Goal: Find specific page/section: Find specific page/section

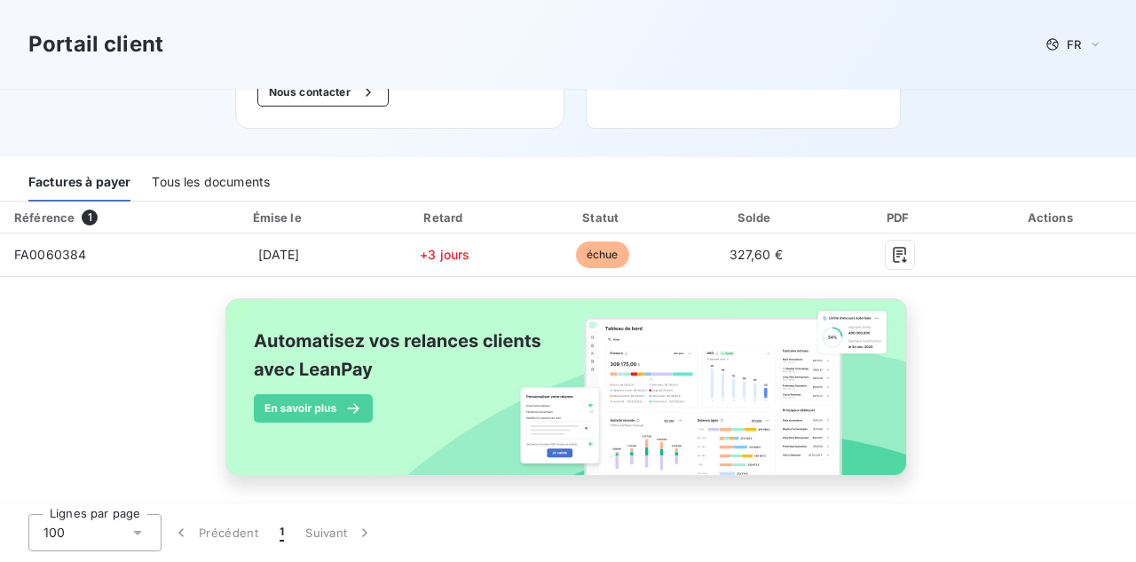
scroll to position [266, 0]
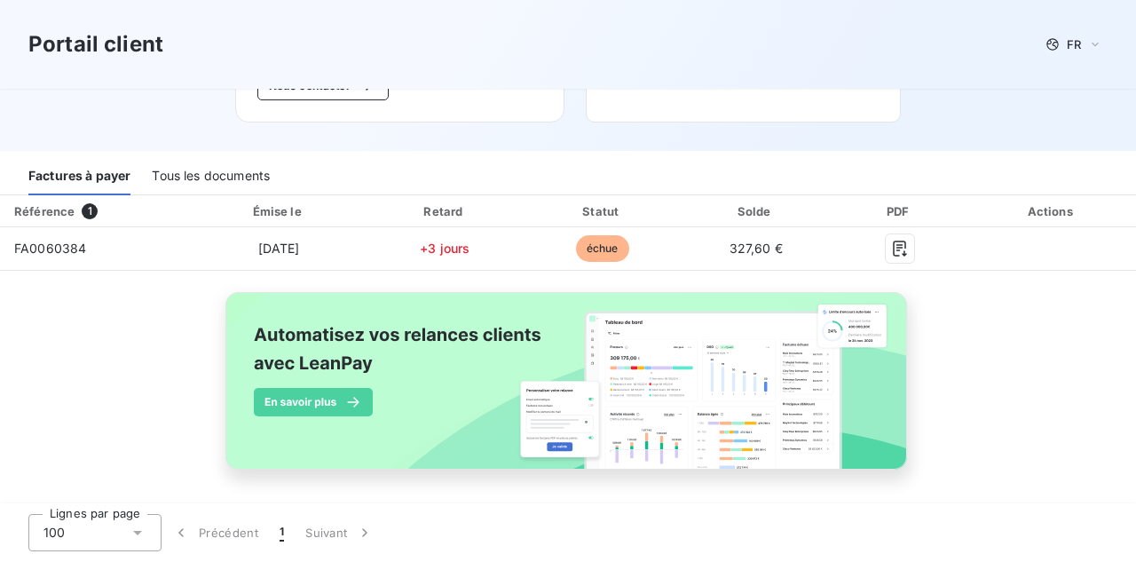
click at [168, 178] on div "Tous les documents" at bounding box center [211, 176] width 118 height 37
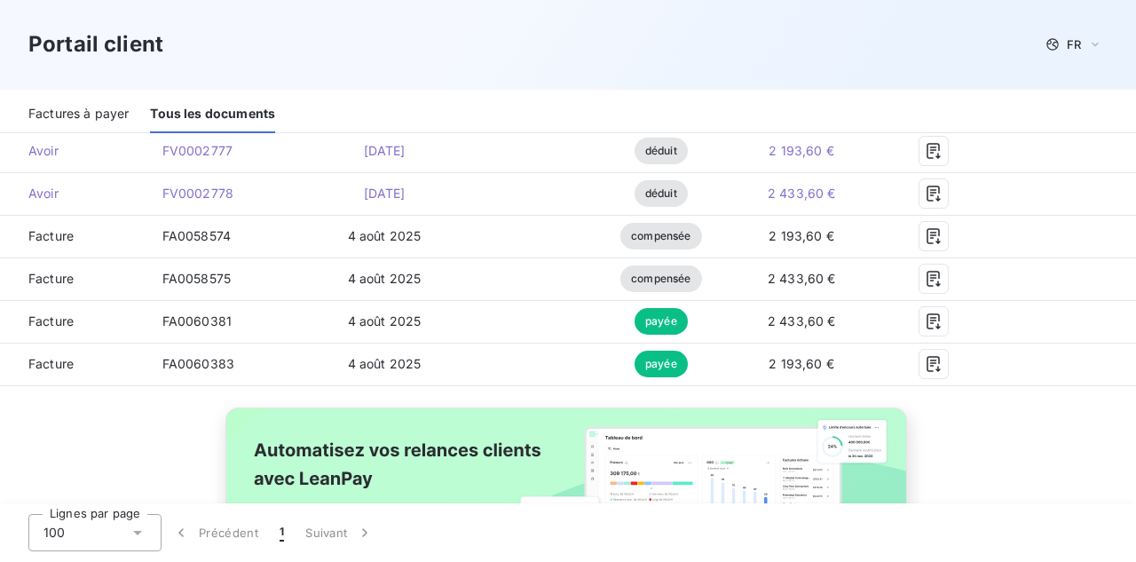
scroll to position [0, 0]
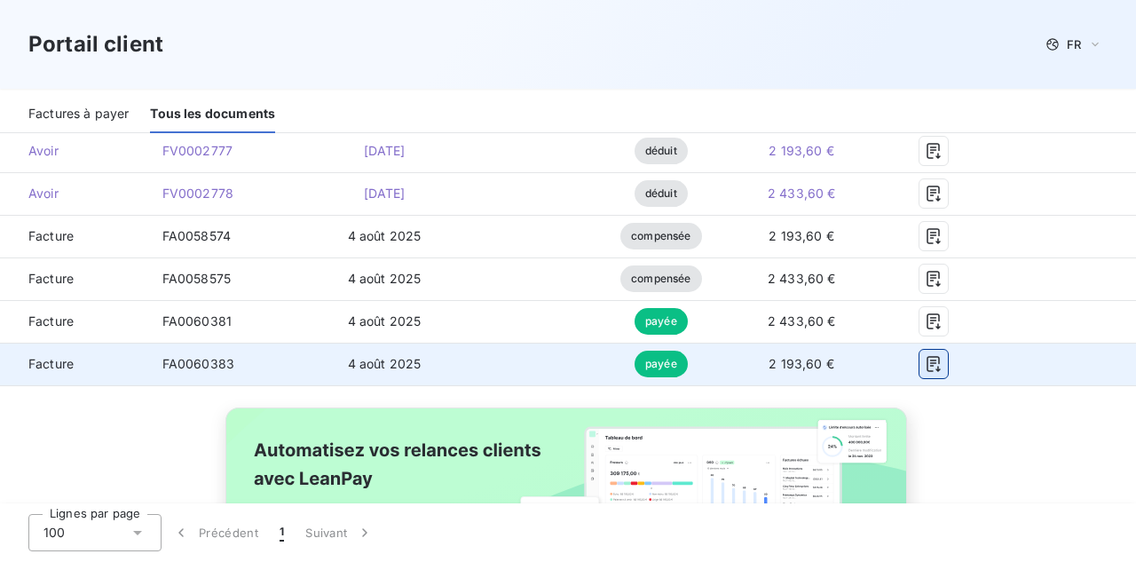
click at [940, 363] on icon "button" at bounding box center [932, 364] width 13 height 16
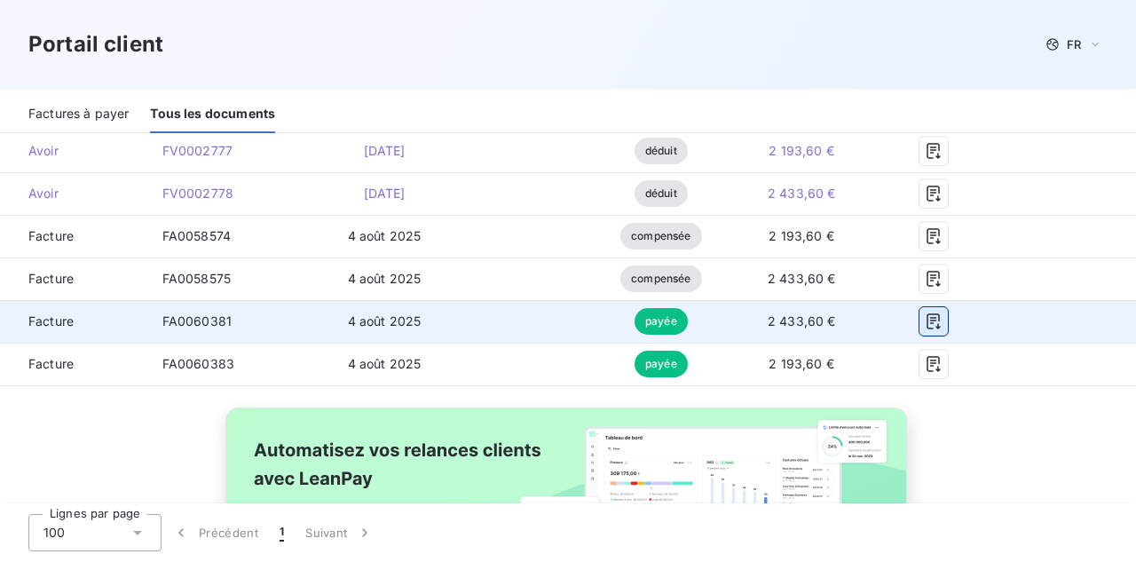
click at [942, 322] on icon "button" at bounding box center [934, 321] width 18 height 18
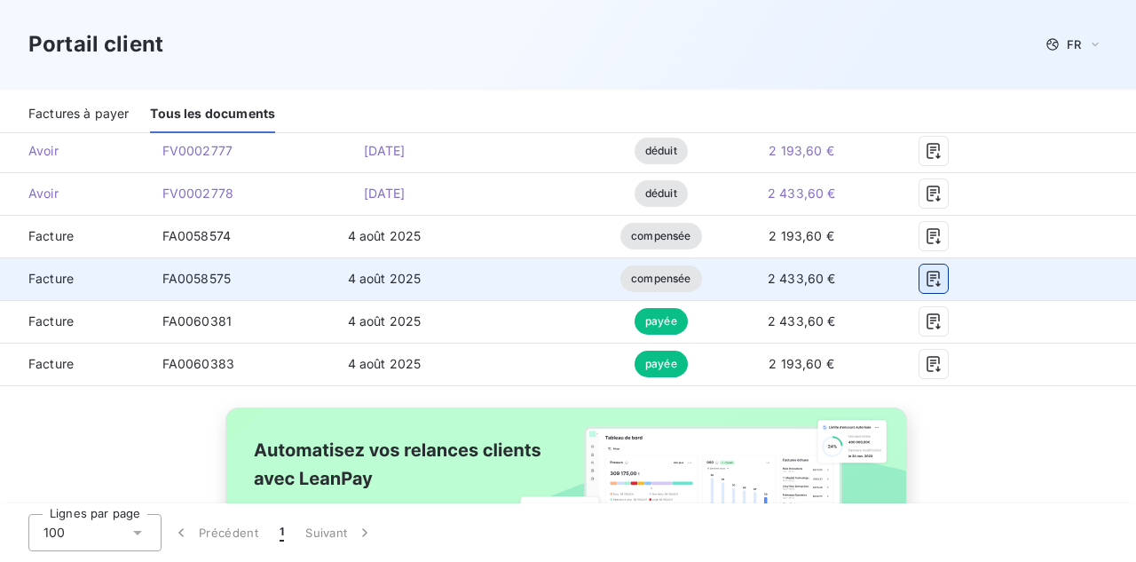
click at [940, 283] on icon "button" at bounding box center [934, 279] width 18 height 18
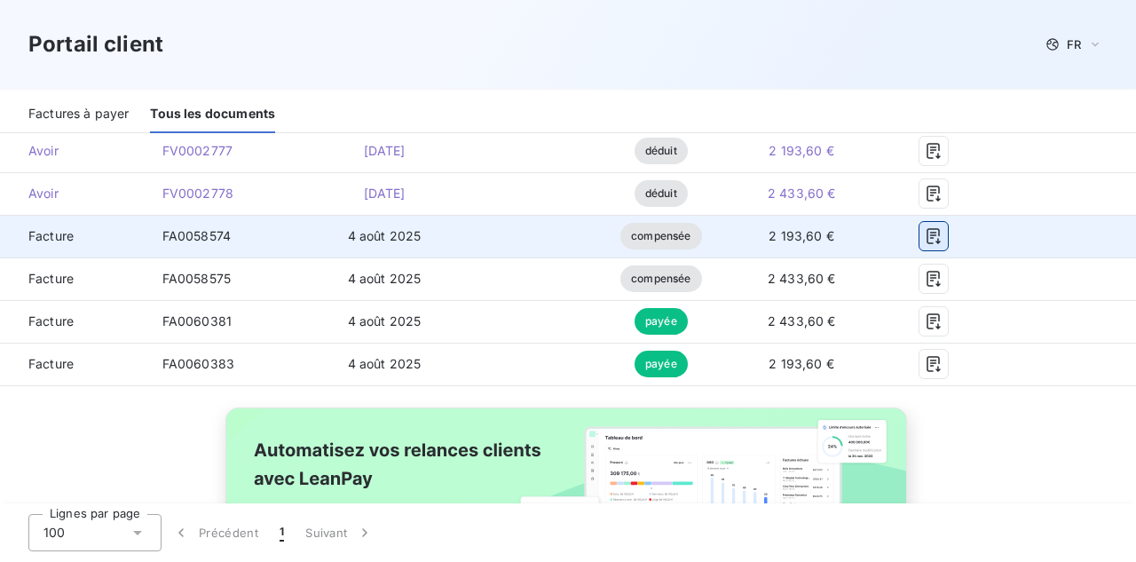
click at [942, 233] on icon "button" at bounding box center [934, 236] width 18 height 18
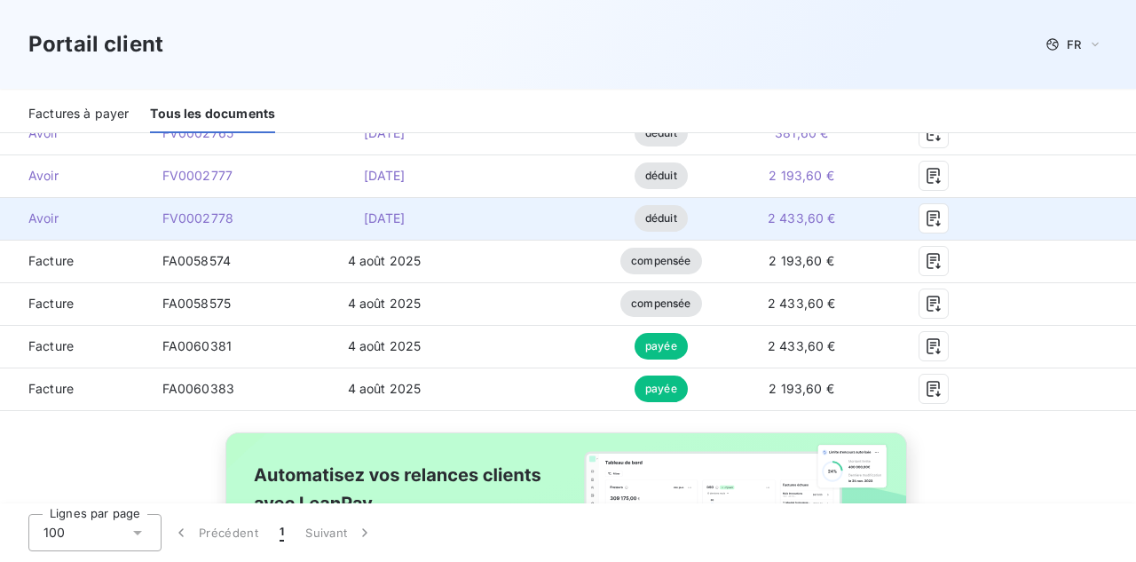
scroll to position [594, 0]
click at [940, 216] on icon "button" at bounding box center [932, 219] width 13 height 16
click at [942, 220] on icon "button" at bounding box center [934, 219] width 18 height 18
click at [46, 218] on span "Avoir" at bounding box center [74, 219] width 120 height 18
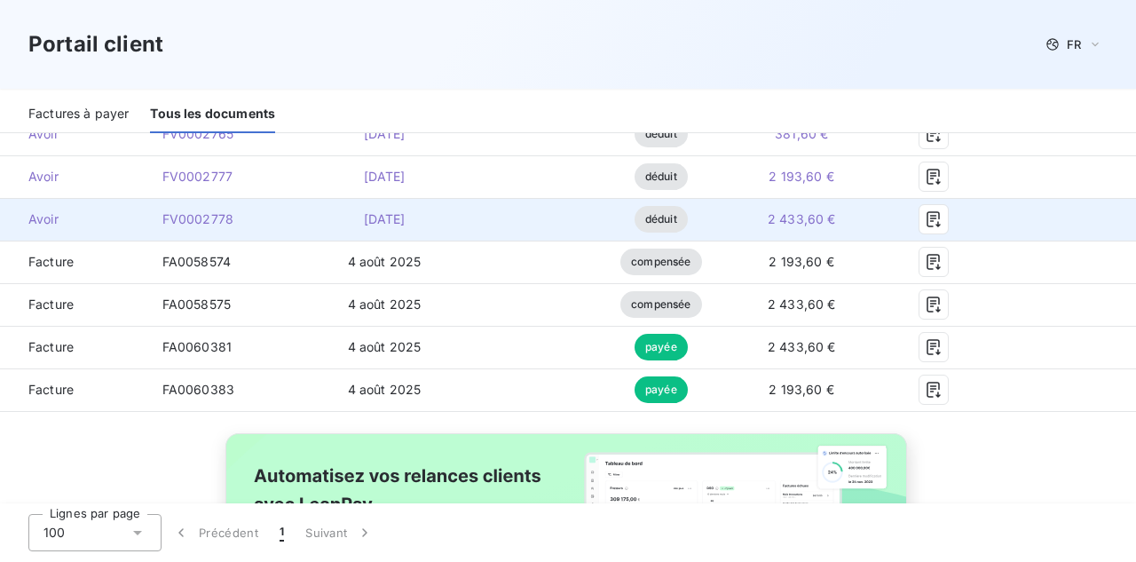
click at [681, 224] on span "déduit" at bounding box center [660, 219] width 53 height 27
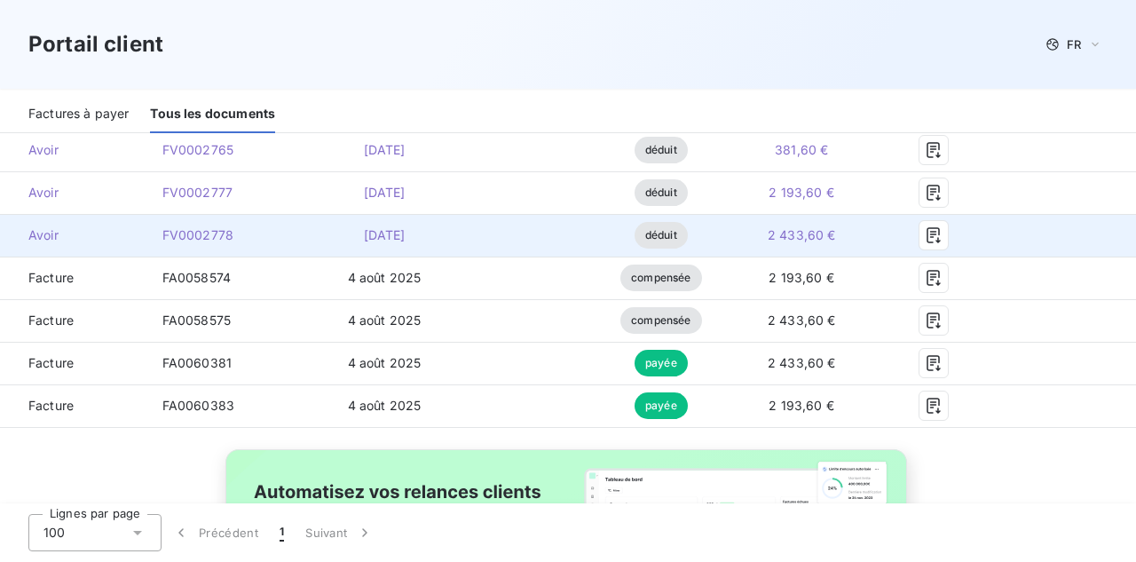
scroll to position [574, 0]
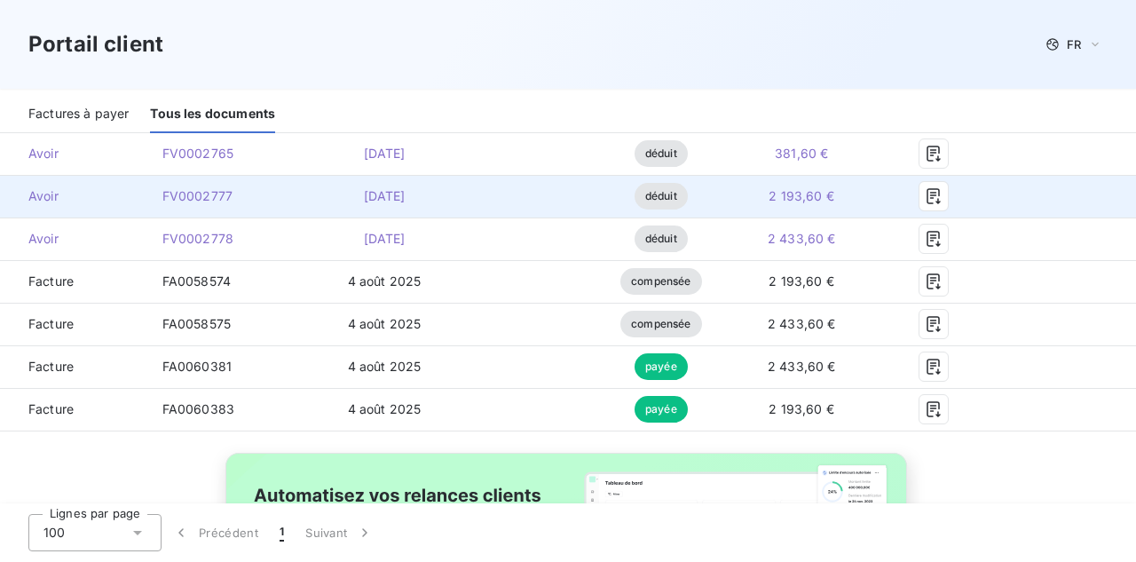
click at [834, 201] on span "2 193,60 €" at bounding box center [801, 195] width 66 height 15
click at [940, 195] on icon "button" at bounding box center [932, 196] width 13 height 16
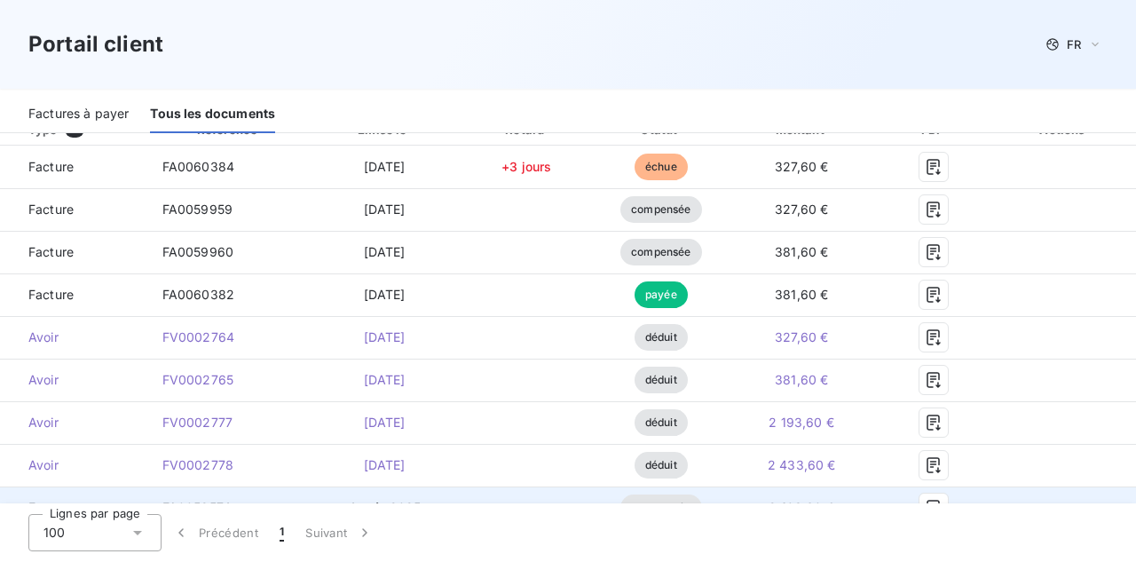
scroll to position [306, 0]
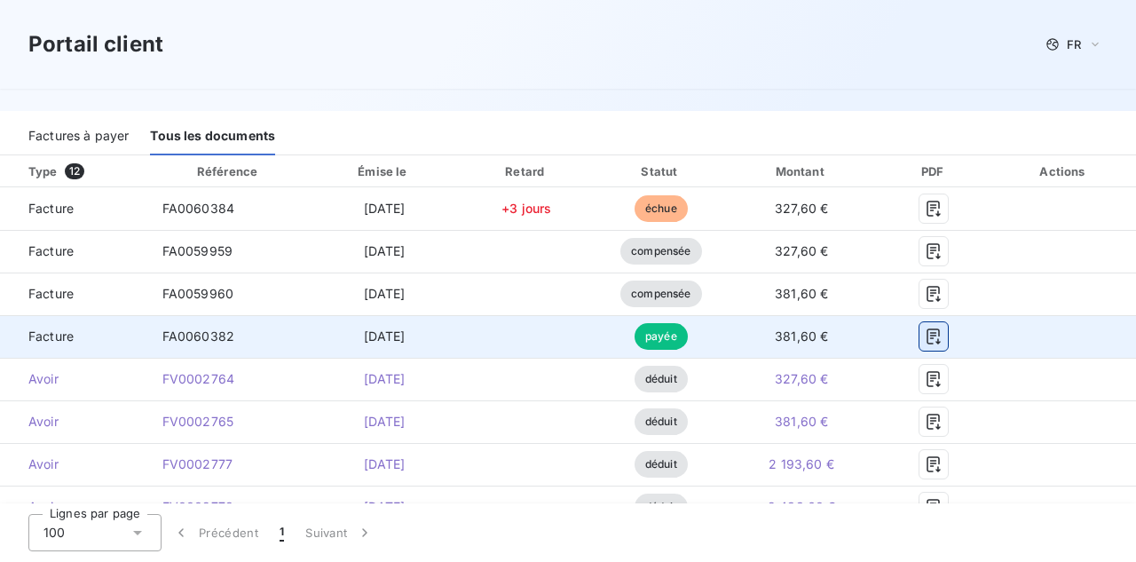
click at [942, 336] on icon "button" at bounding box center [934, 336] width 18 height 18
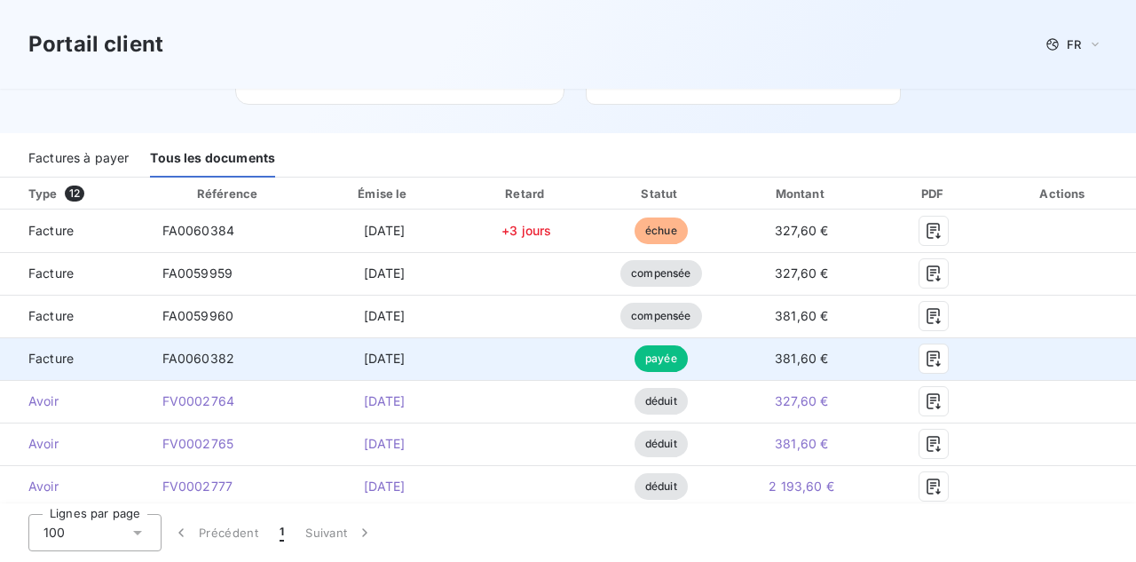
scroll to position [280, 0]
